Goal: Entertainment & Leisure: Consume media (video, audio)

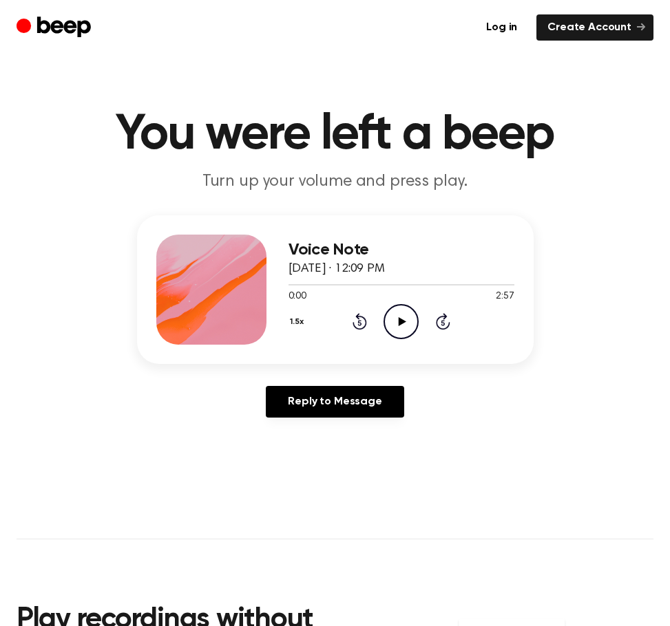
click at [397, 323] on icon "Play Audio" at bounding box center [400, 321] width 35 height 35
drag, startPoint x: 291, startPoint y: 284, endPoint x: 240, endPoint y: 287, distance: 51.0
click at [240, 287] on div "Voice Note August 22, 2025 · 12:09 PM 0:05 2:57 Your browser does not support t…" at bounding box center [335, 289] width 396 height 149
click at [305, 285] on div at bounding box center [401, 284] width 226 height 11
click at [351, 326] on div "1.5x Rewind 5 seconds Pause Audio Skip 5 seconds" at bounding box center [401, 321] width 226 height 35
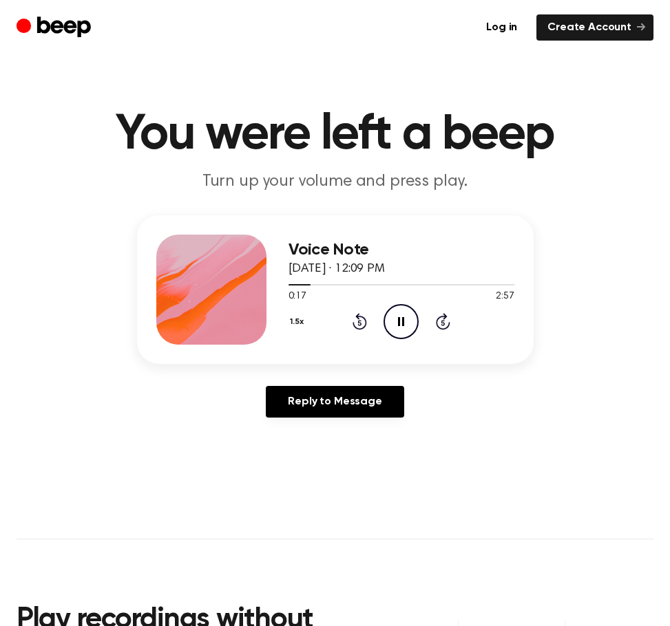
click at [362, 314] on icon "Rewind 5 seconds" at bounding box center [359, 321] width 15 height 18
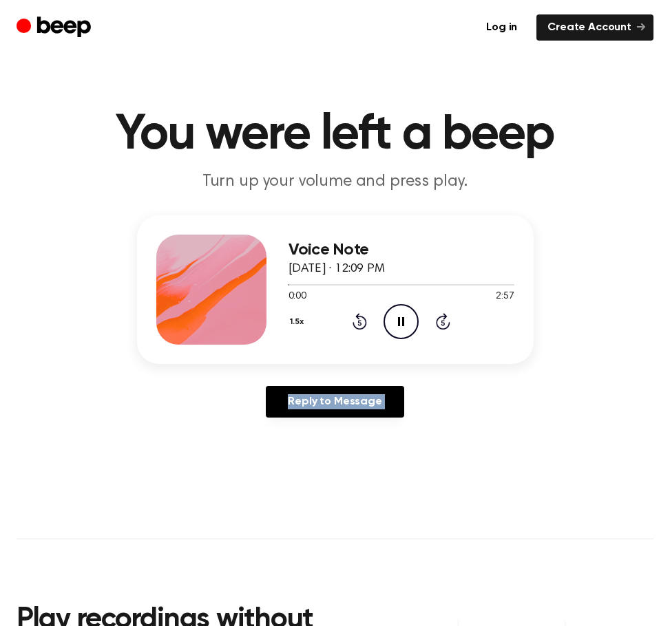
click at [478, 410] on div "Reply to Message" at bounding box center [335, 407] width 396 height 43
click at [442, 469] on main "You were left a beep Turn up your volume and press play. Voice Note August 22, …" at bounding box center [335, 431] width 670 height 862
click at [394, 323] on icon "Play Audio" at bounding box center [400, 321] width 35 height 35
click at [403, 328] on icon "Play Audio" at bounding box center [400, 321] width 35 height 35
click at [411, 317] on icon "Play Audio" at bounding box center [400, 321] width 35 height 35
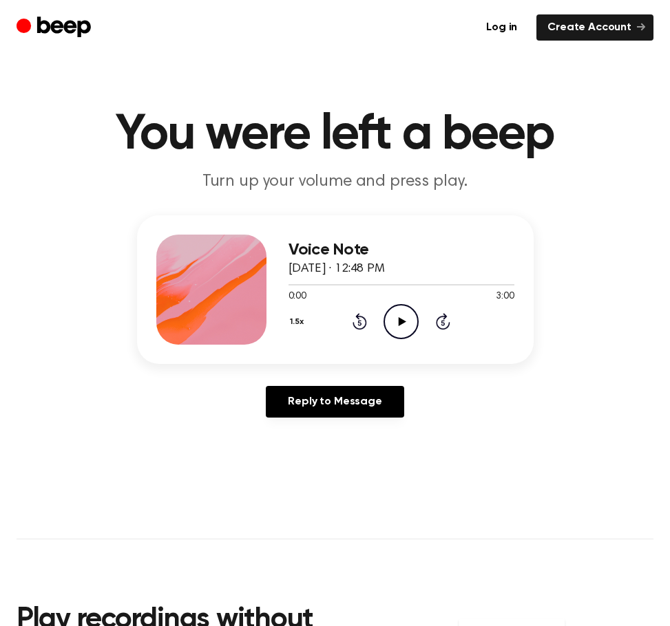
click at [400, 320] on icon at bounding box center [402, 321] width 8 height 9
click at [411, 317] on icon "Play Audio" at bounding box center [400, 321] width 35 height 35
